Goal: Task Accomplishment & Management: Manage account settings

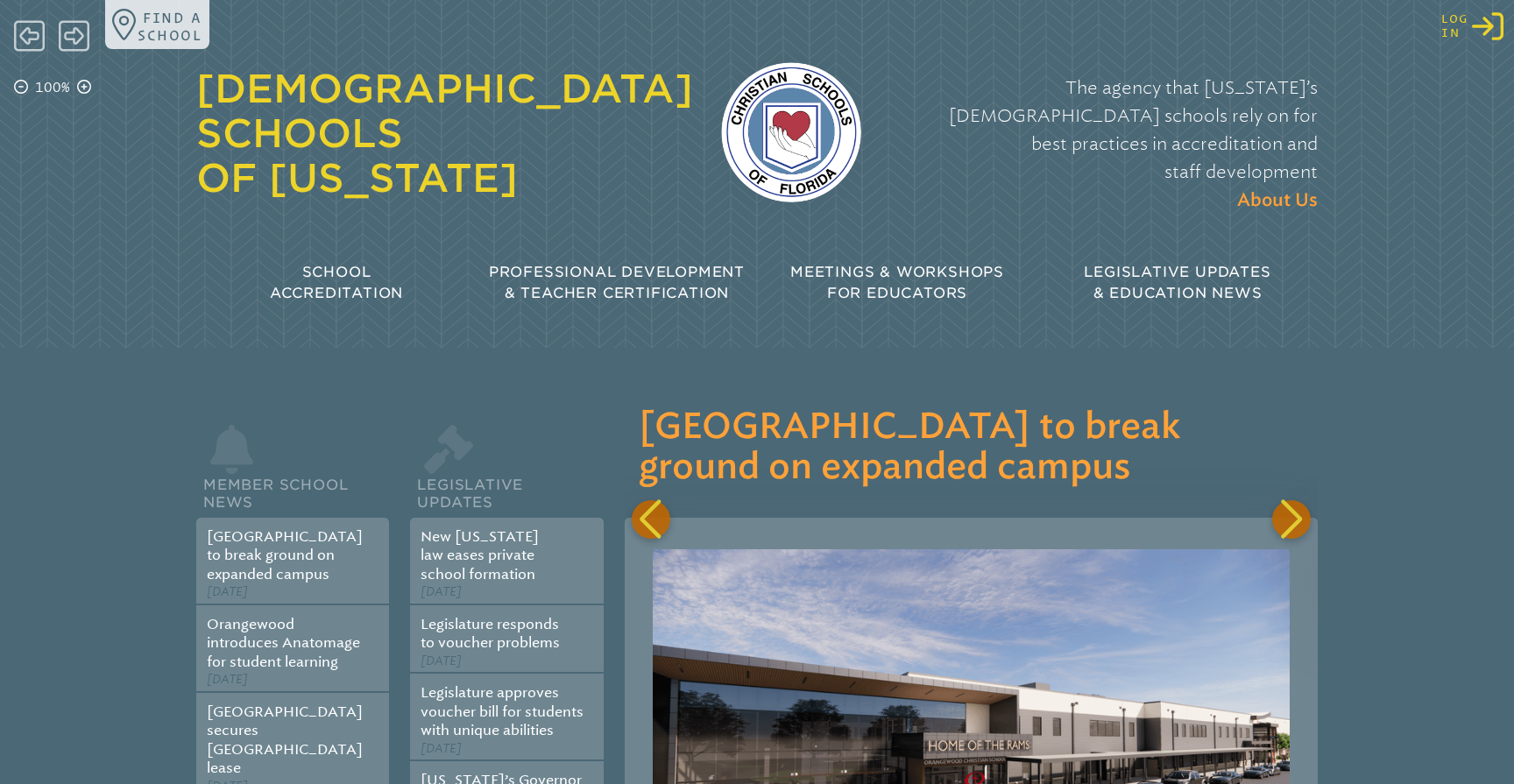
click at [1486, 28] on icon at bounding box center [1487, 27] width 31 height 28
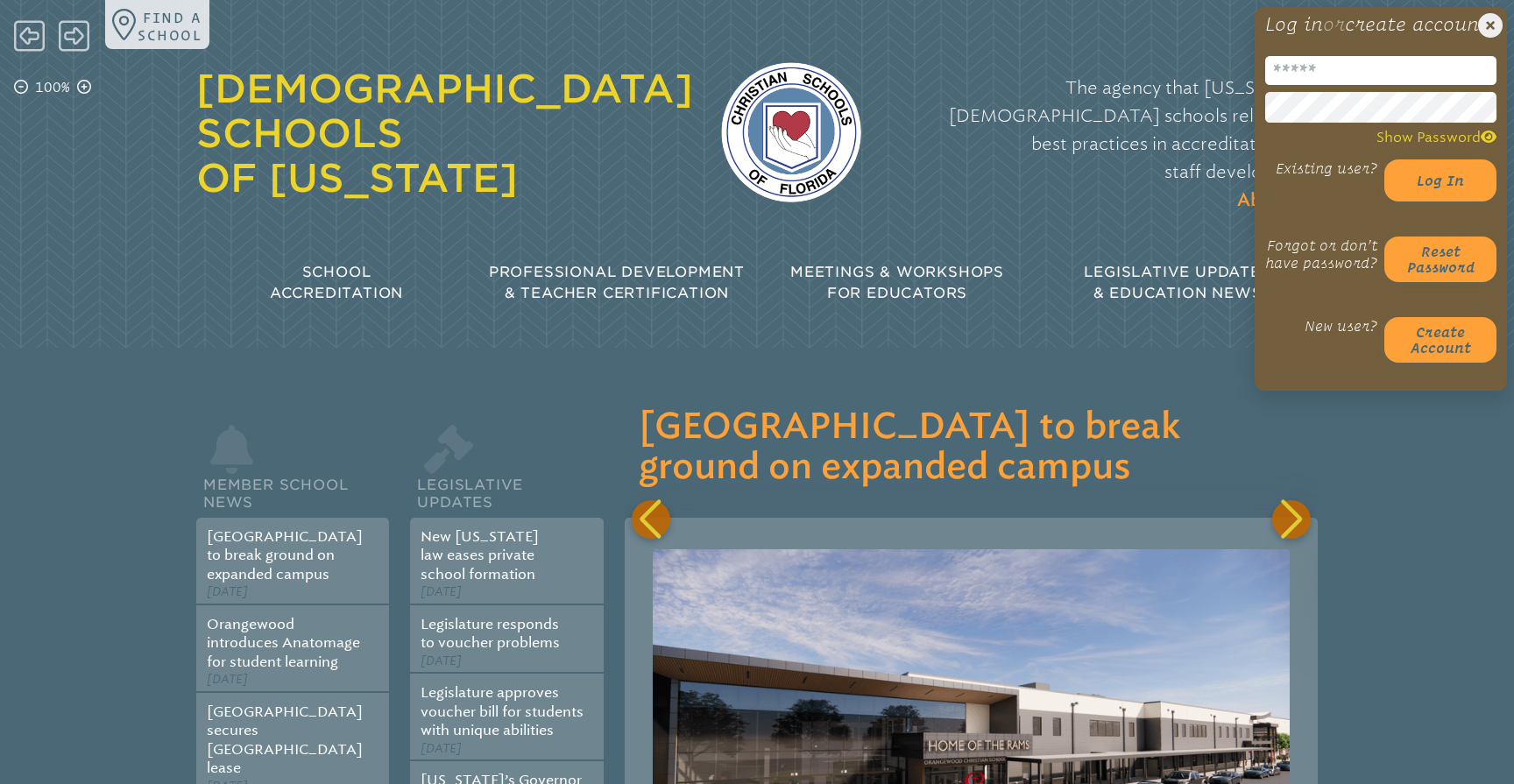
click at [1343, 85] on input "email" at bounding box center [1381, 70] width 231 height 28
type input "*********"
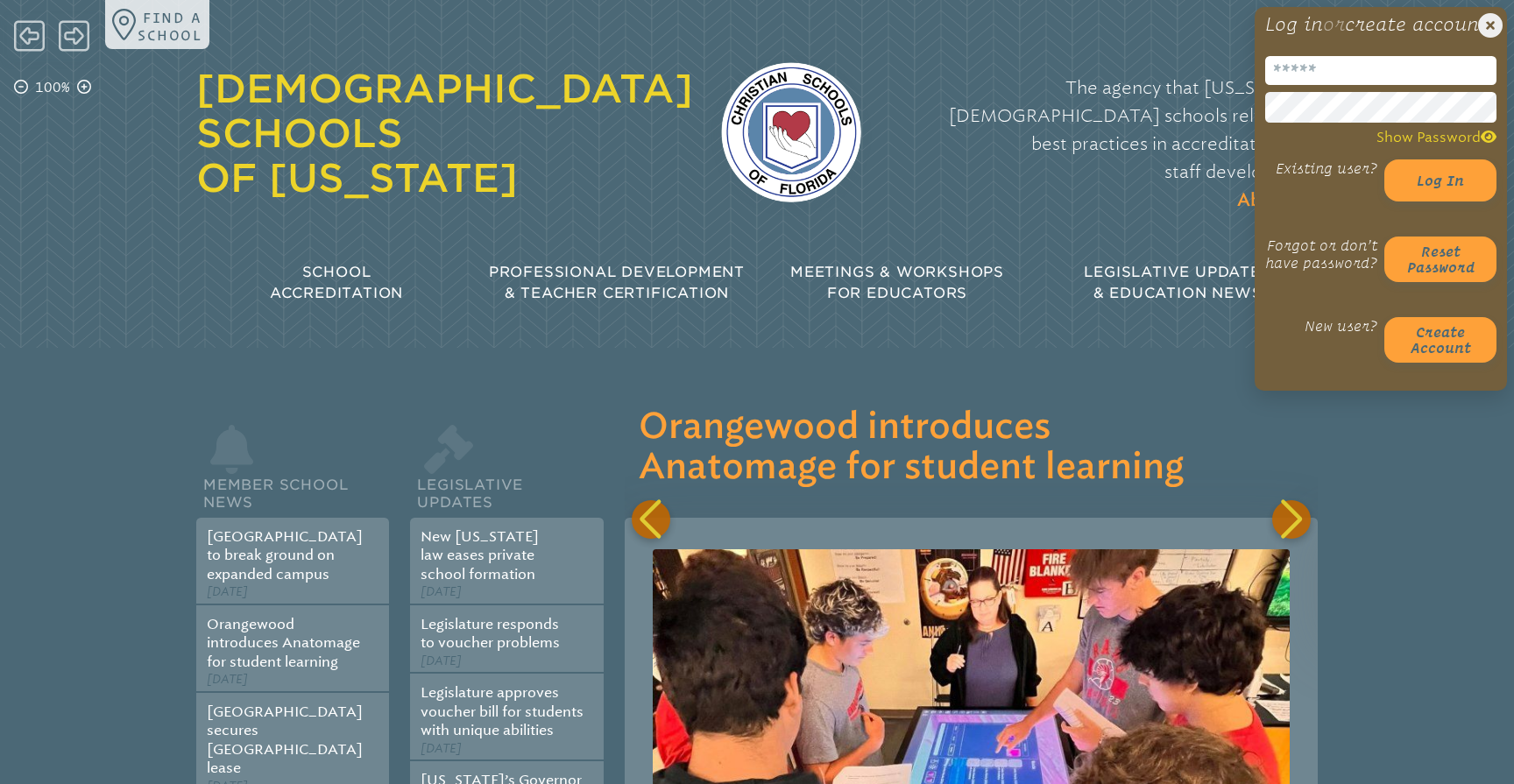
type input "**********"
click at [1447, 201] on button "Log in" at bounding box center [1441, 180] width 112 height 42
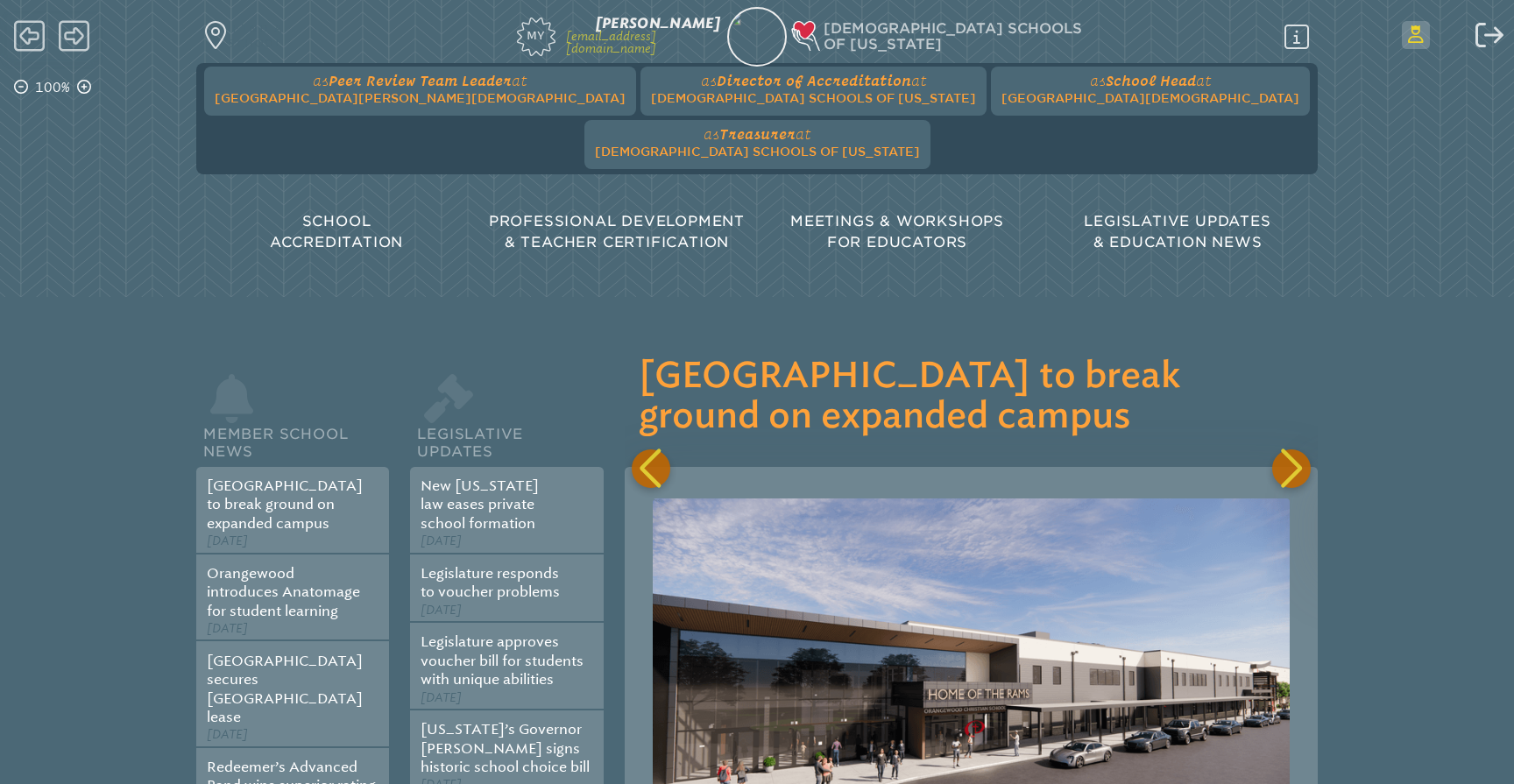
click at [1417, 37] on icon "Switch Users..." at bounding box center [1416, 35] width 16 height 18
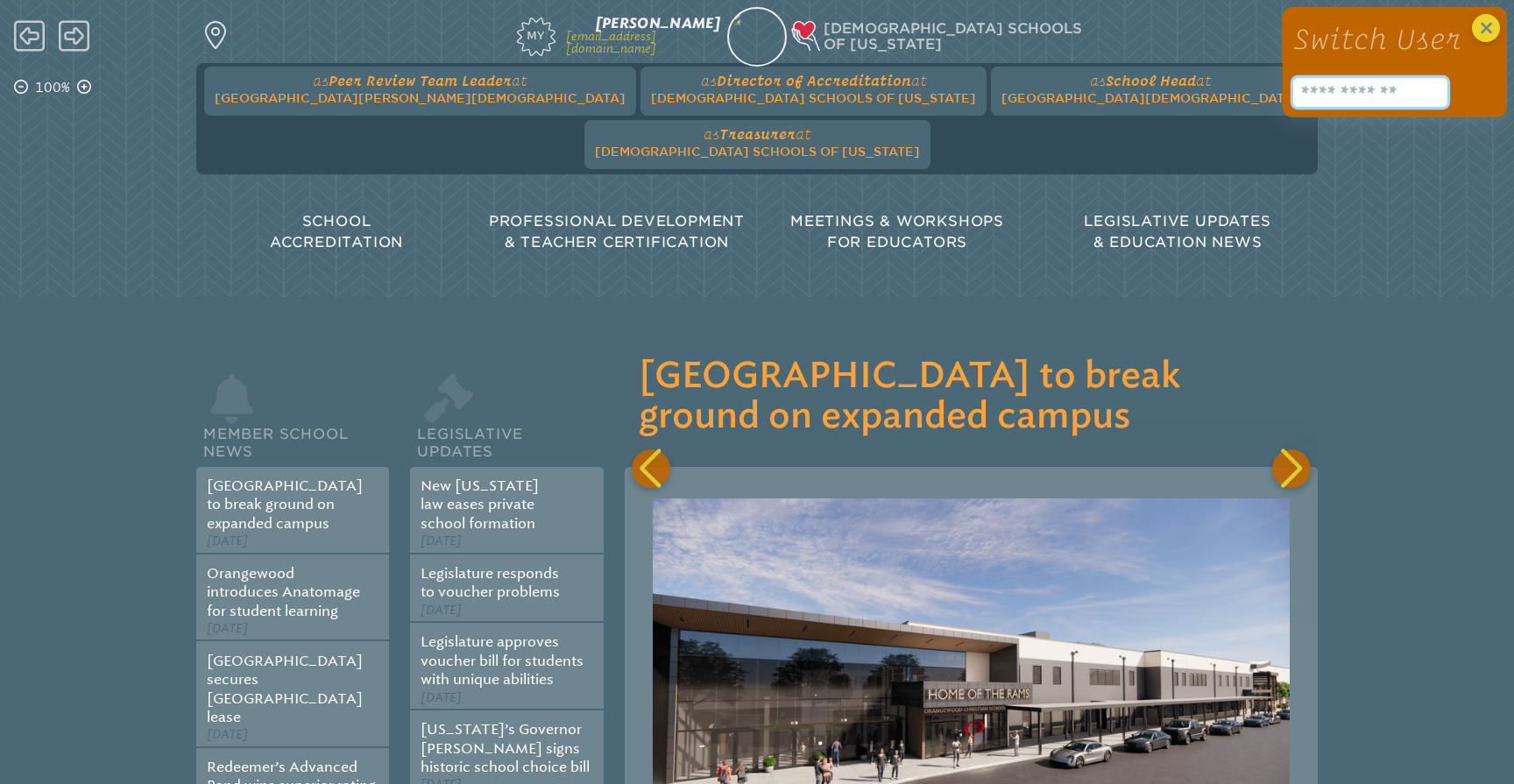
click at [1354, 95] on input "text" at bounding box center [1370, 93] width 154 height 28
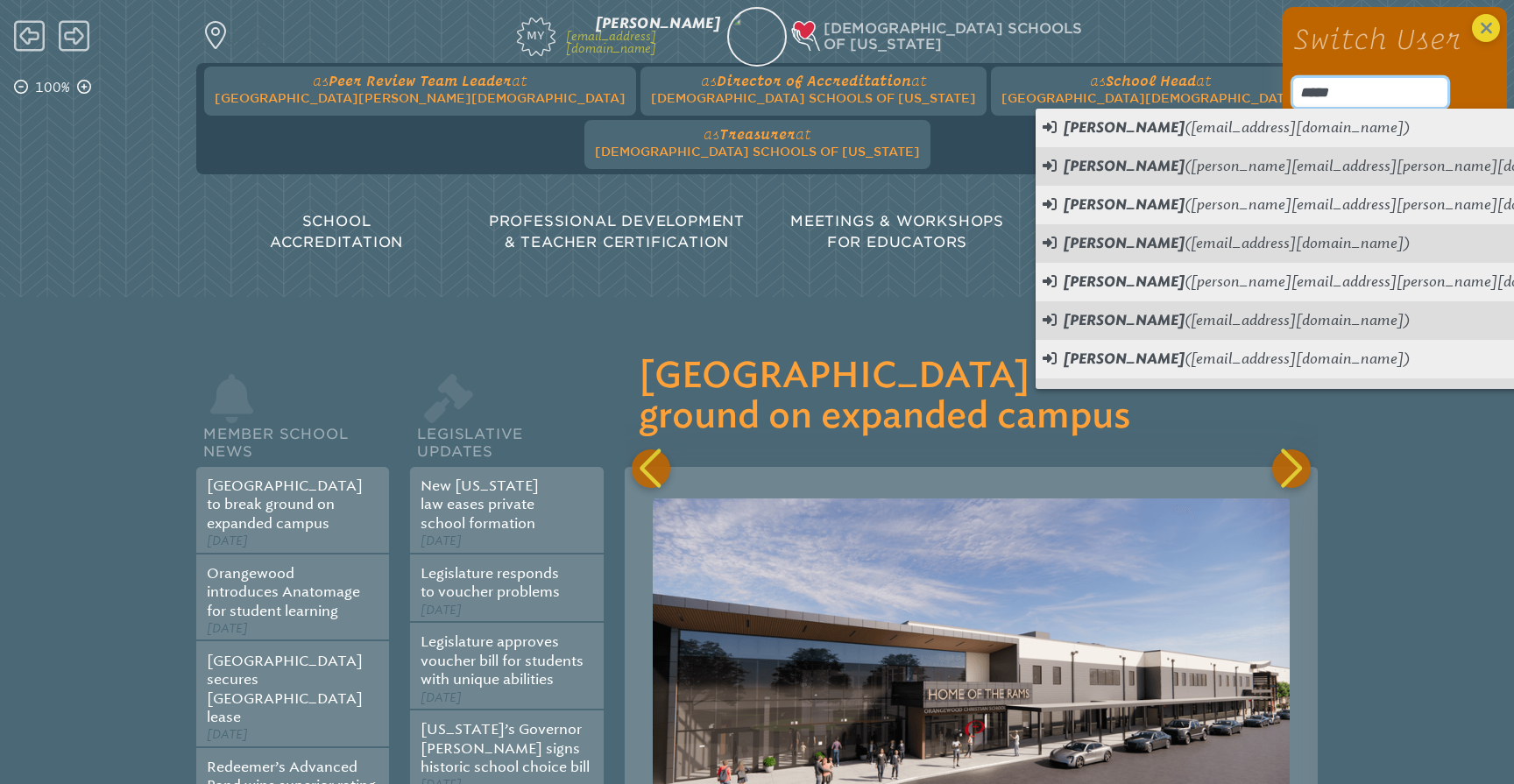
scroll to position [0, 693]
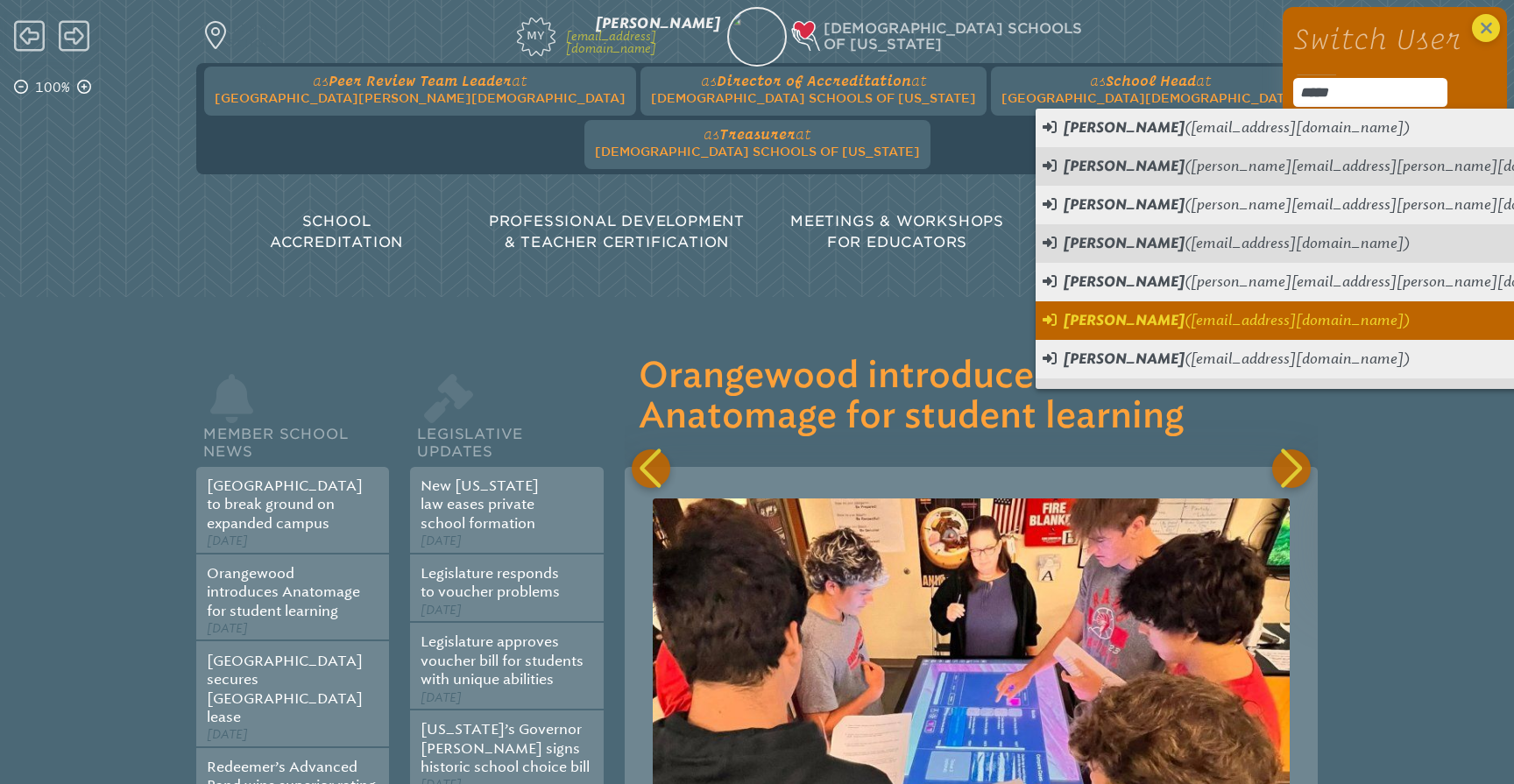
click at [1285, 324] on span "(DJames@sevenrivers.org)" at bounding box center [1297, 319] width 225 height 17
type input "**********"
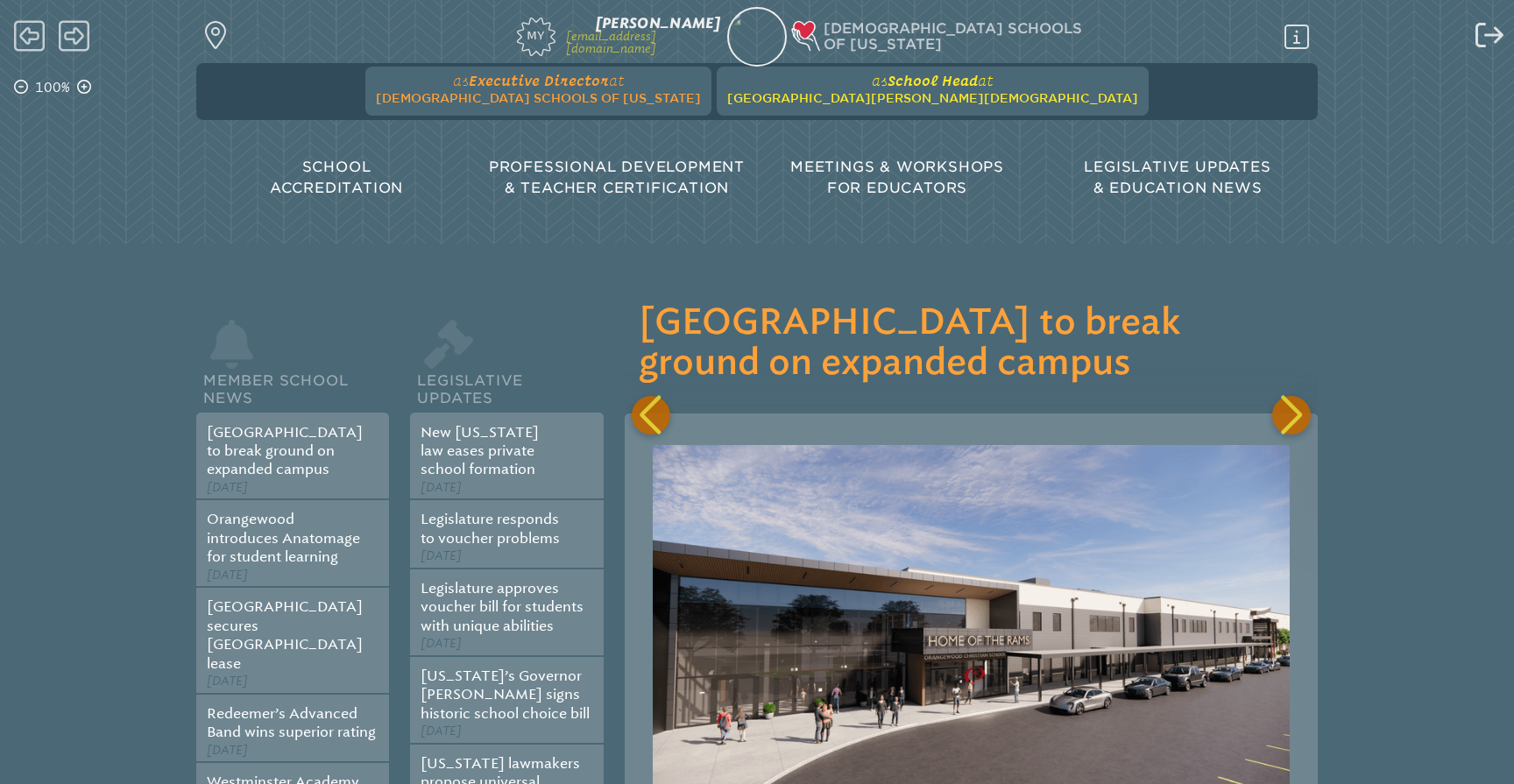
click at [871, 98] on span "[GEOGRAPHIC_DATA][PERSON_NAME][DEMOGRAPHIC_DATA]" at bounding box center [933, 98] width 411 height 14
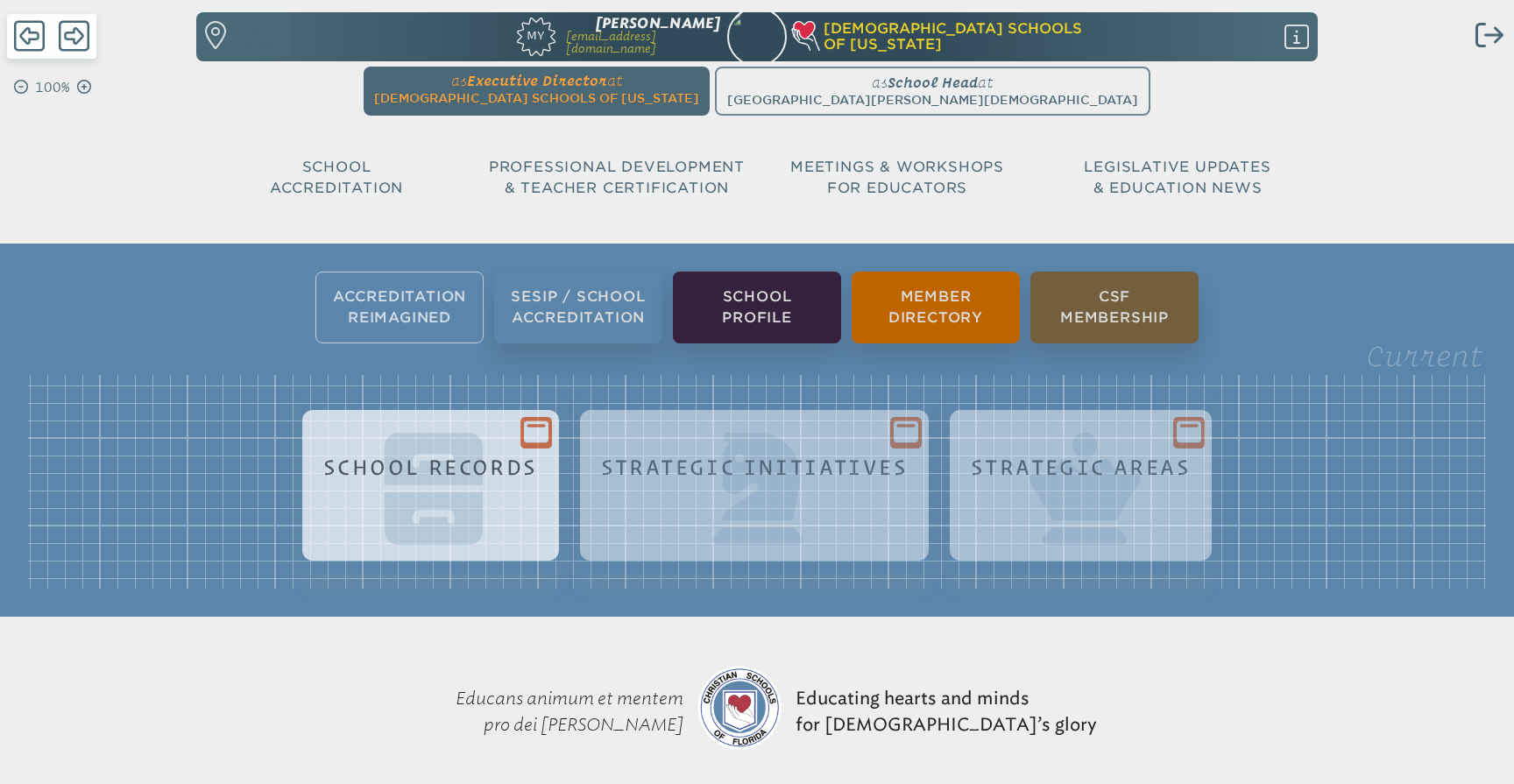
click at [534, 430] on icon at bounding box center [537, 432] width 25 height 22
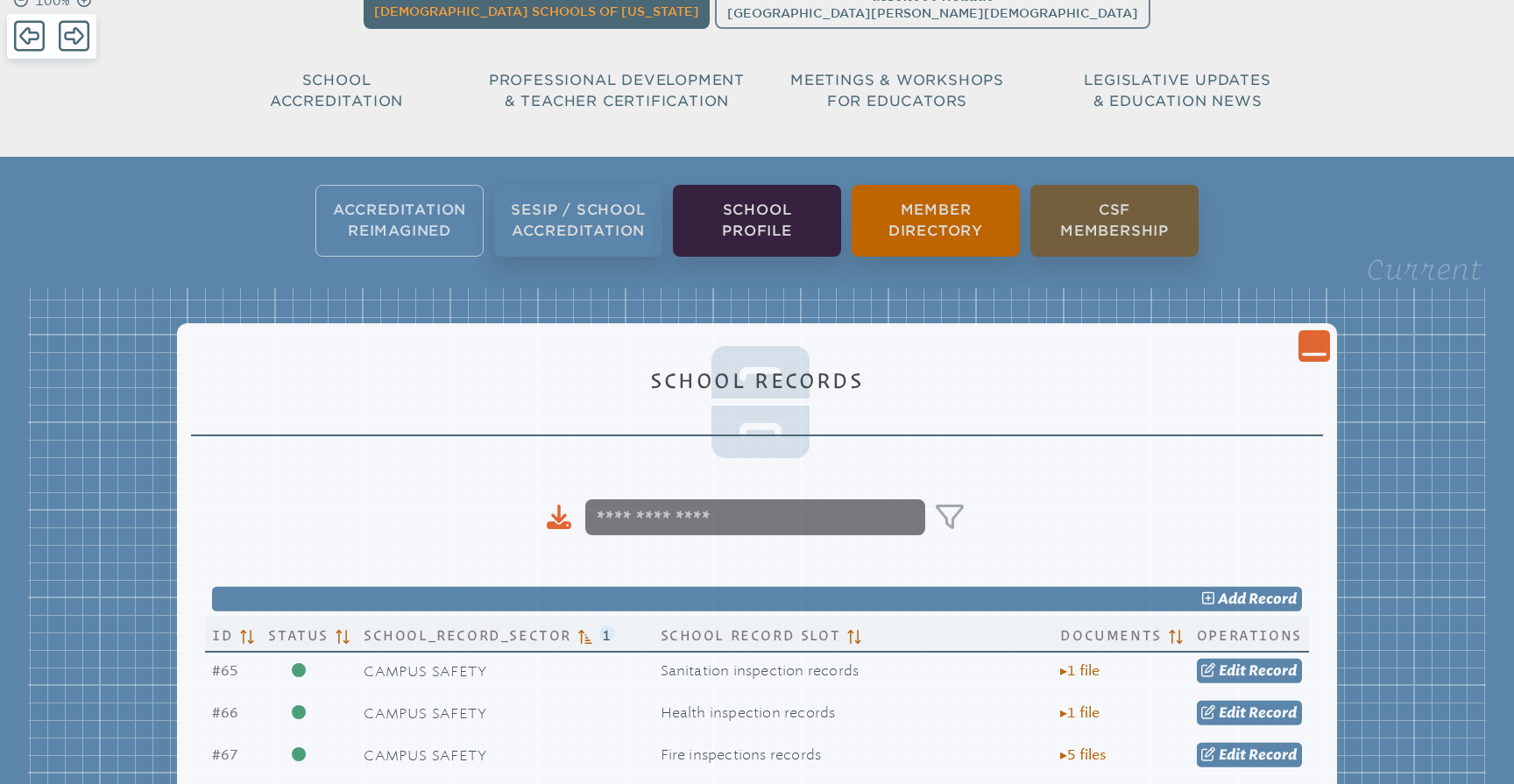
scroll to position [79, 0]
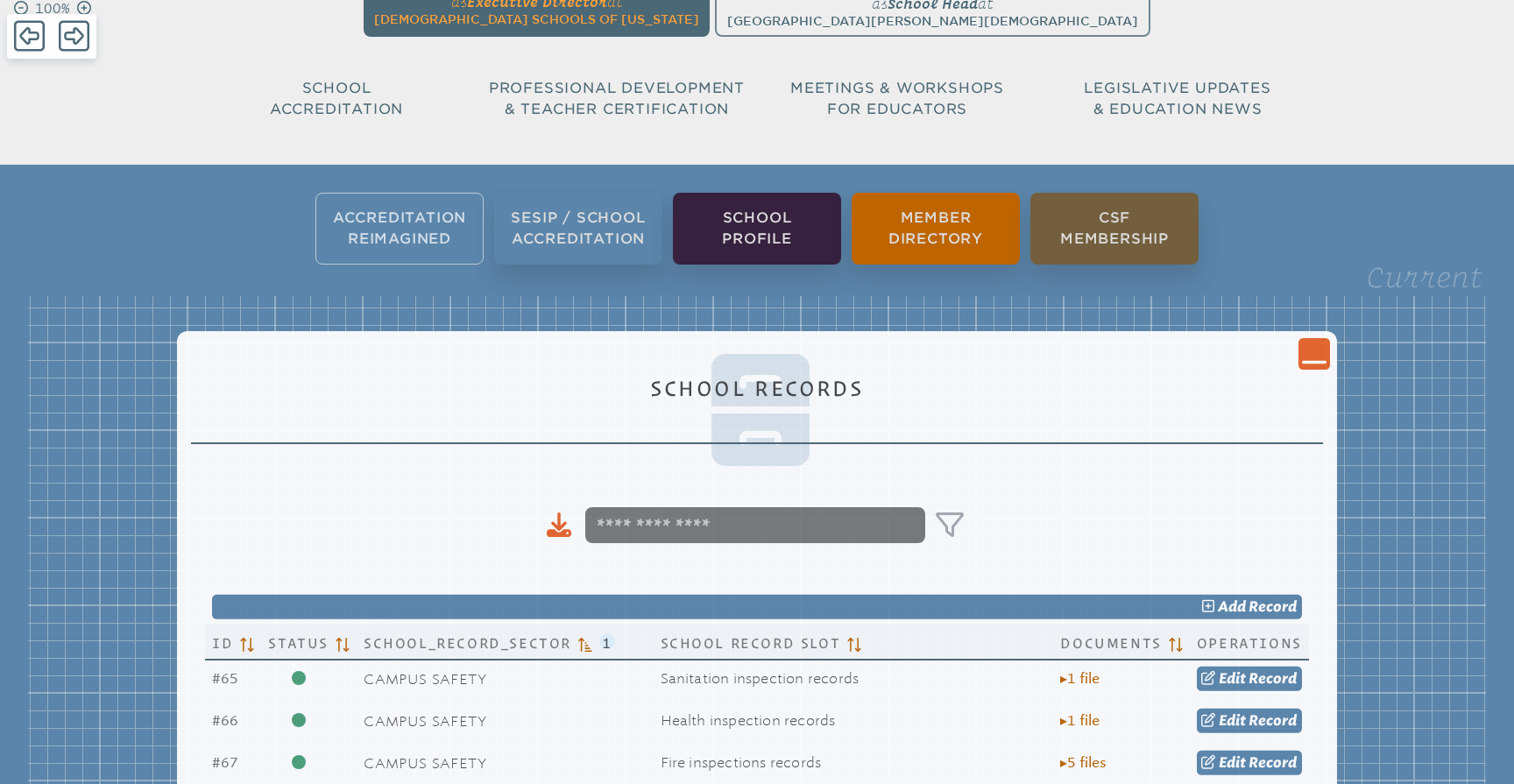
click at [1299, 351] on div "Close Console" at bounding box center [1314, 353] width 31 height 31
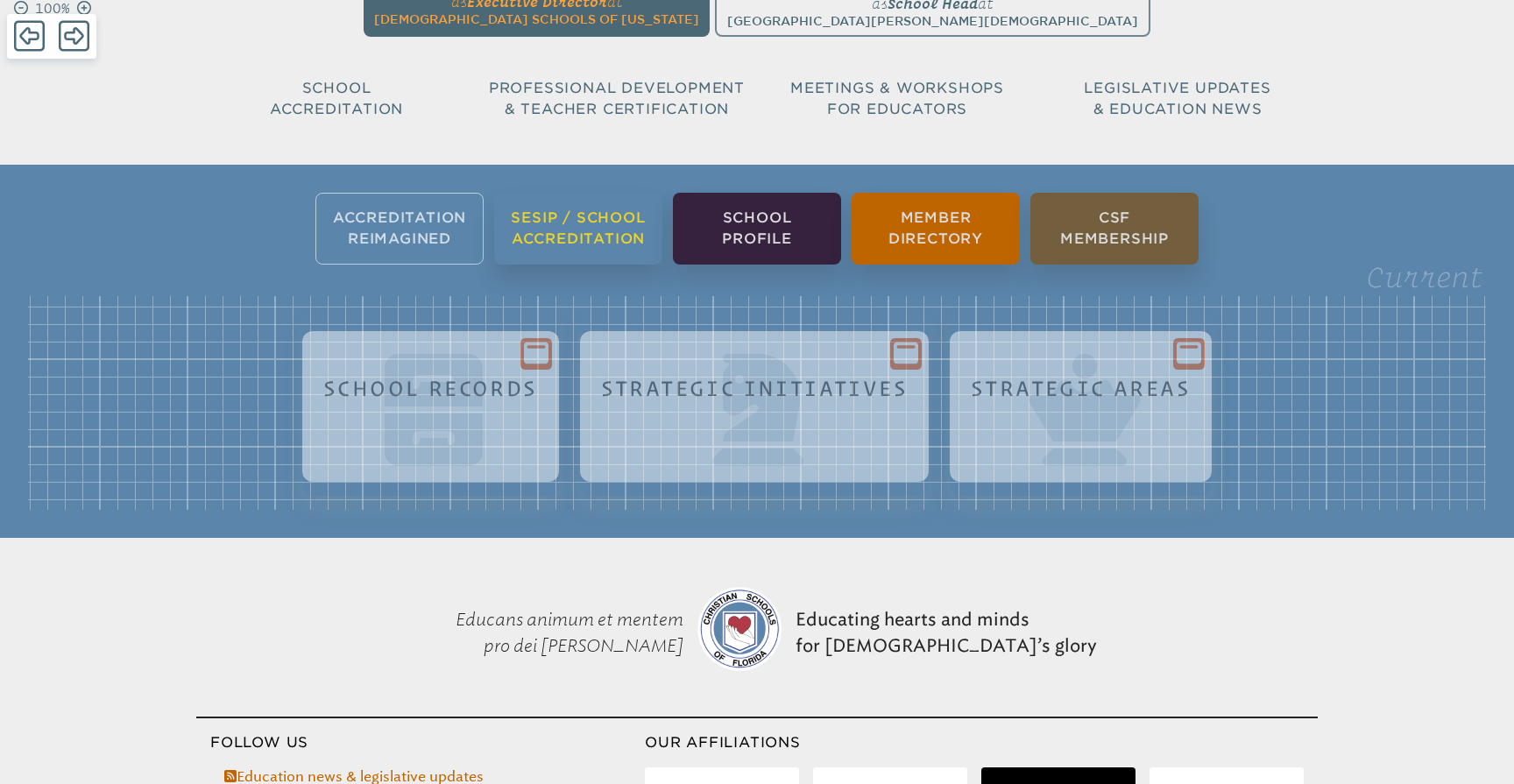
click at [594, 238] on li "SESIP / School Accreditation" at bounding box center [578, 229] width 168 height 72
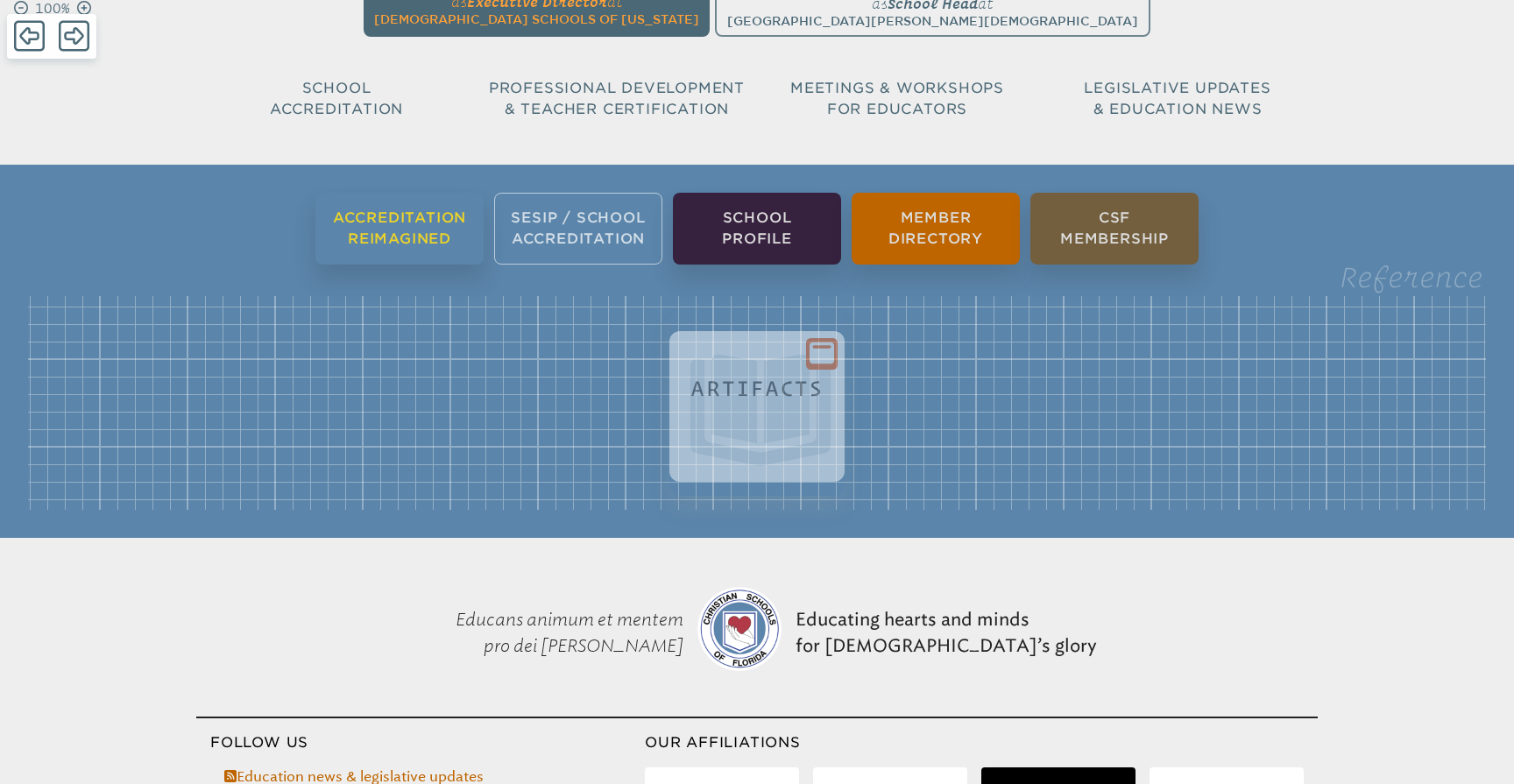
click at [402, 224] on li "Accreditation Reimagined" at bounding box center [399, 229] width 168 height 72
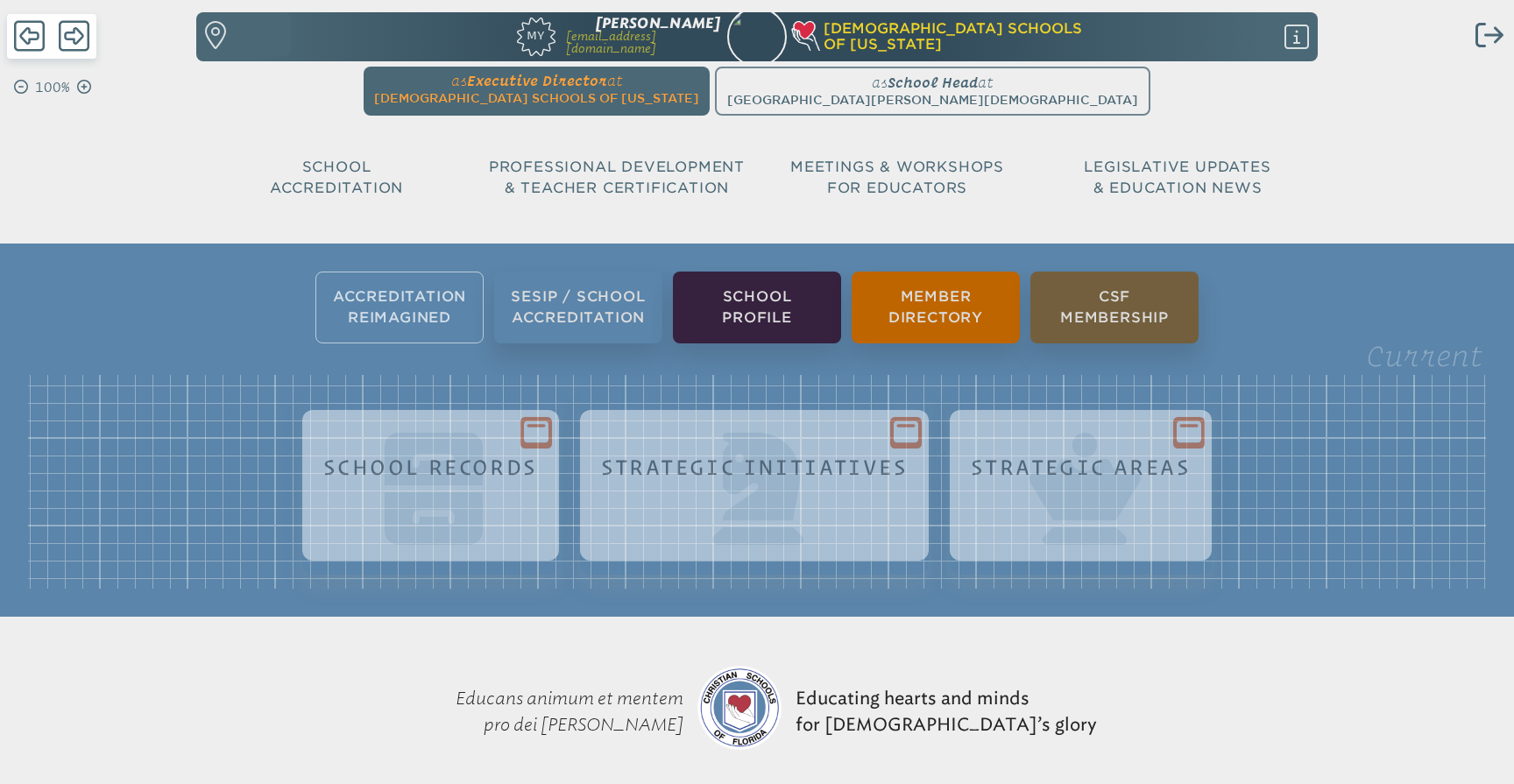
scroll to position [0, 0]
click at [895, 93] on ul "as Executive Director at Christian Schools of Florida since December 1st, 2014 …" at bounding box center [757, 91] width 1114 height 49
click at [650, 93] on span "[DEMOGRAPHIC_DATA] Schools of [US_STATE]" at bounding box center [536, 98] width 325 height 14
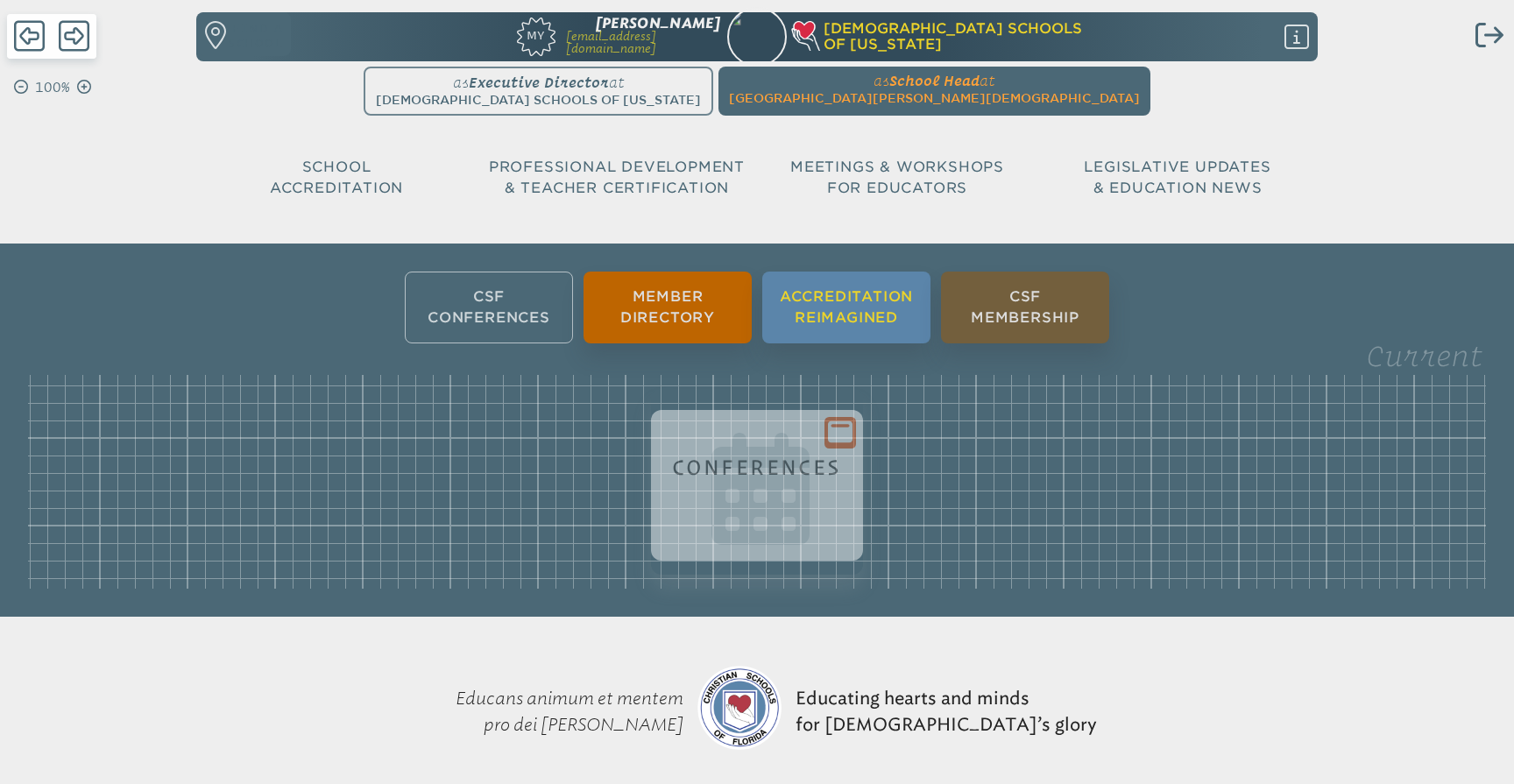
click at [864, 319] on li "Accreditation Reimagined" at bounding box center [846, 307] width 168 height 72
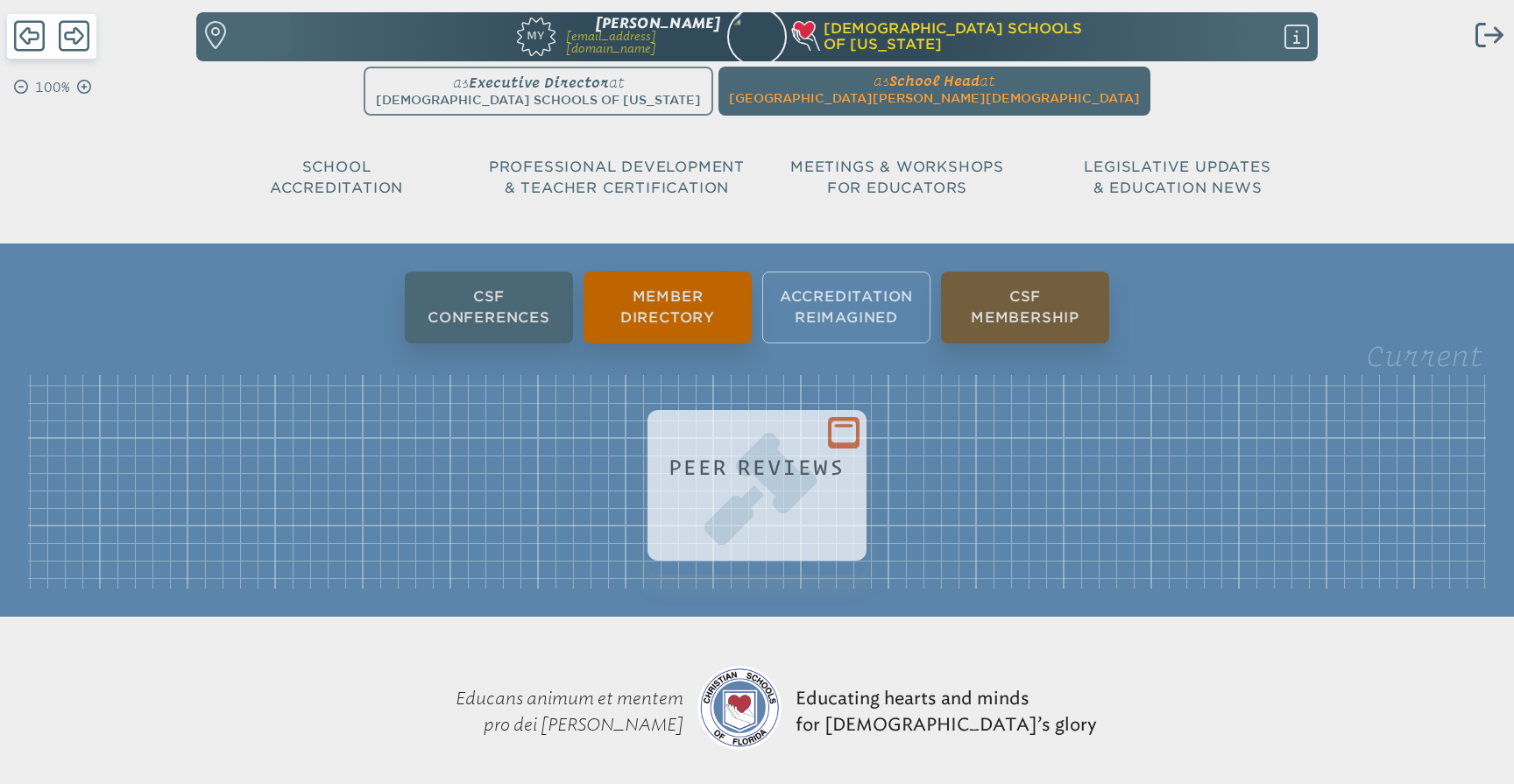
click at [839, 456] on h1 "Peer Reviews" at bounding box center [757, 467] width 177 height 24
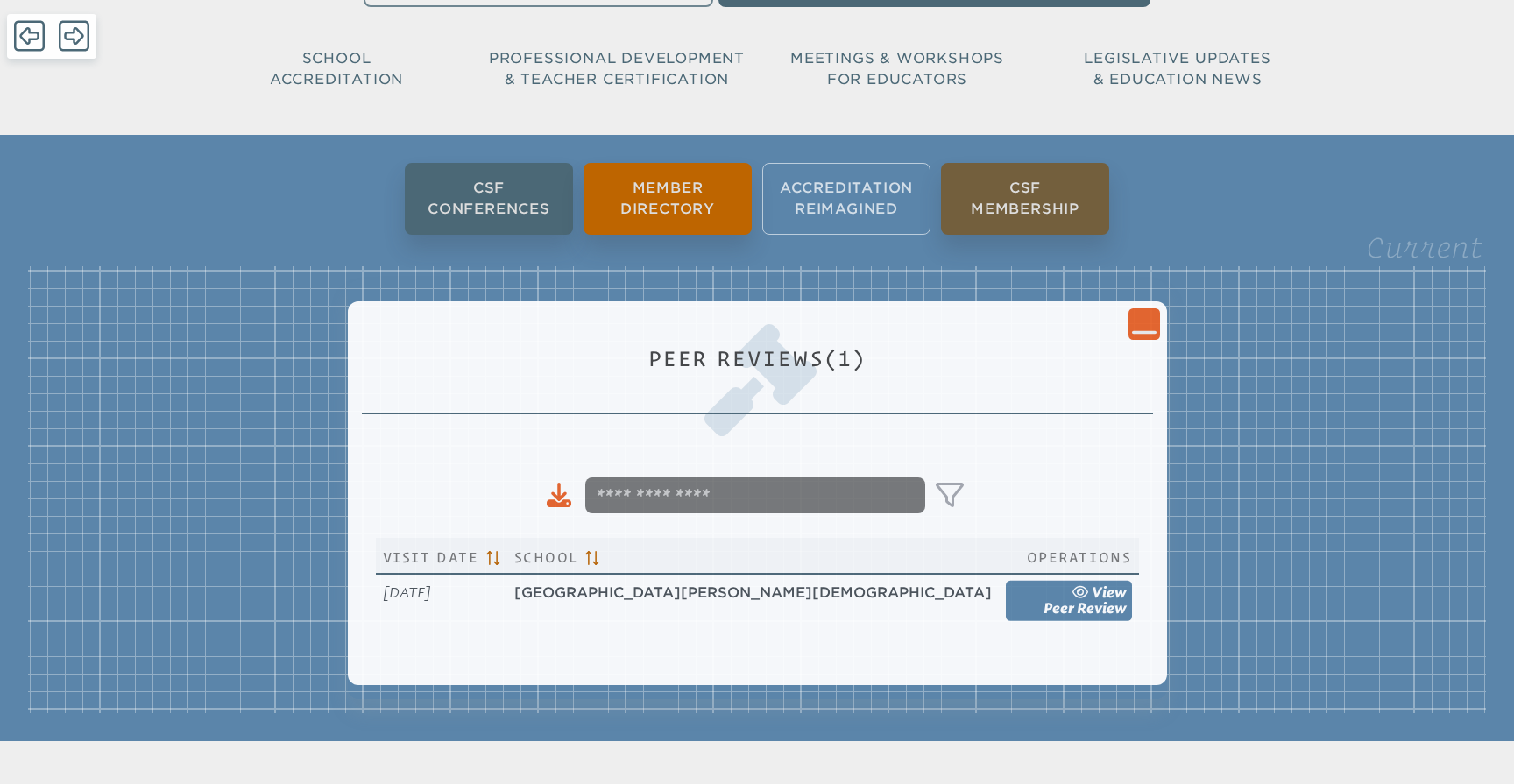
scroll to position [110, 0]
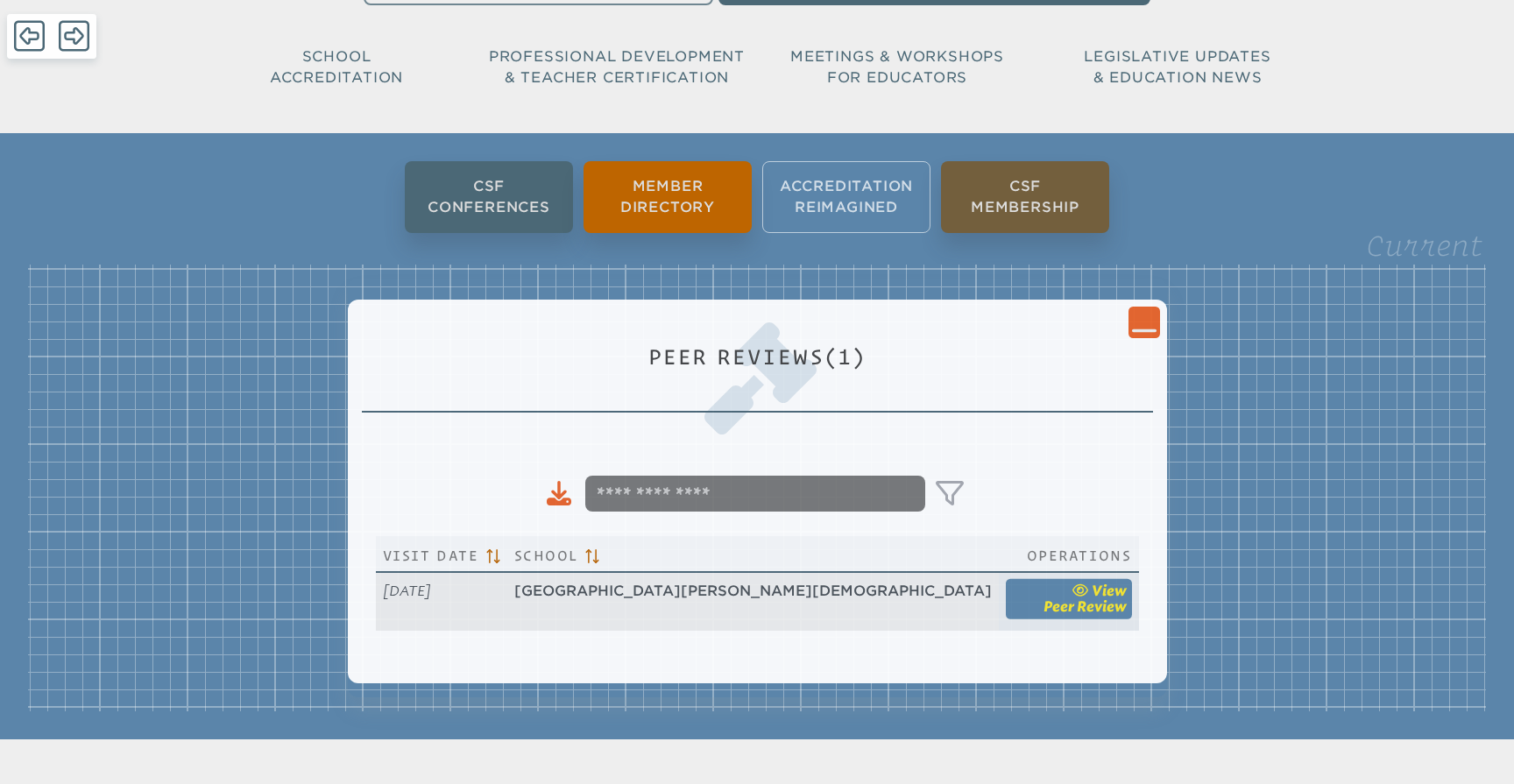
click at [1044, 610] on span "Peer Review" at bounding box center [1086, 605] width 84 height 17
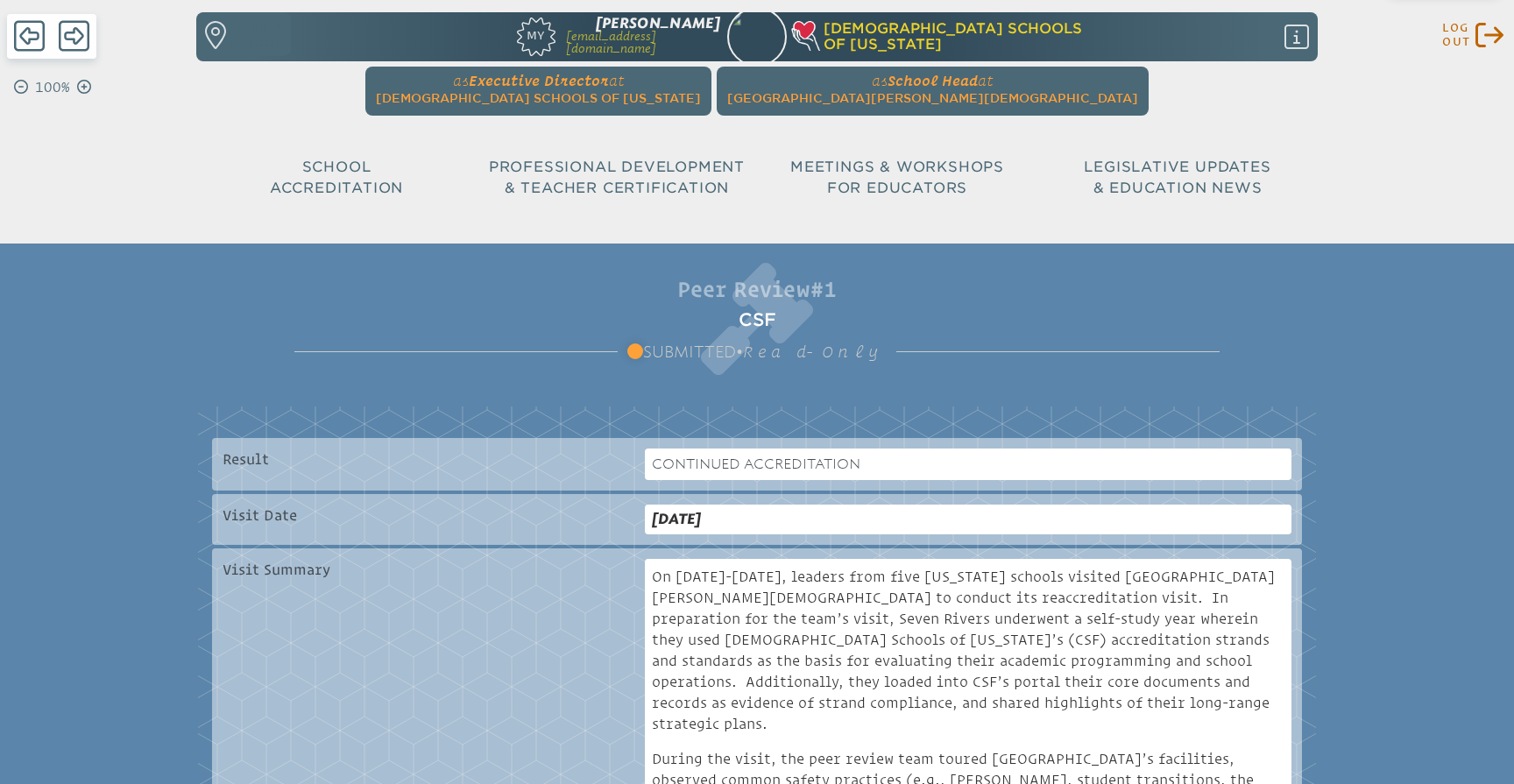
click at [1486, 39] on icon "Log out" at bounding box center [1490, 36] width 28 height 28
